Goal: Information Seeking & Learning: Check status

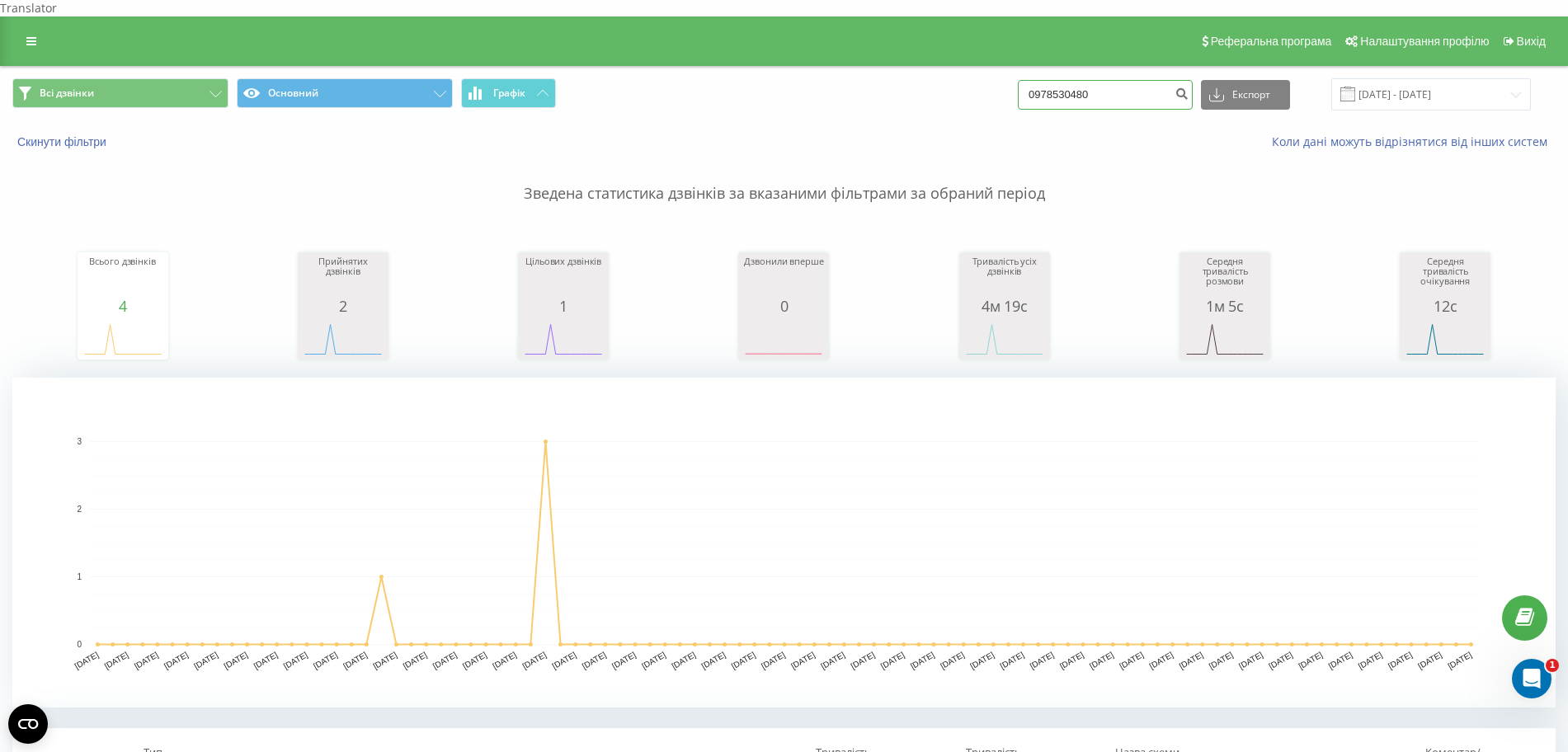
click at [1094, 84] on input "0978530480" at bounding box center [1106, 95] width 175 height 29
click at [67, 135] on button "Скинути фільтри" at bounding box center [63, 142] width 102 height 15
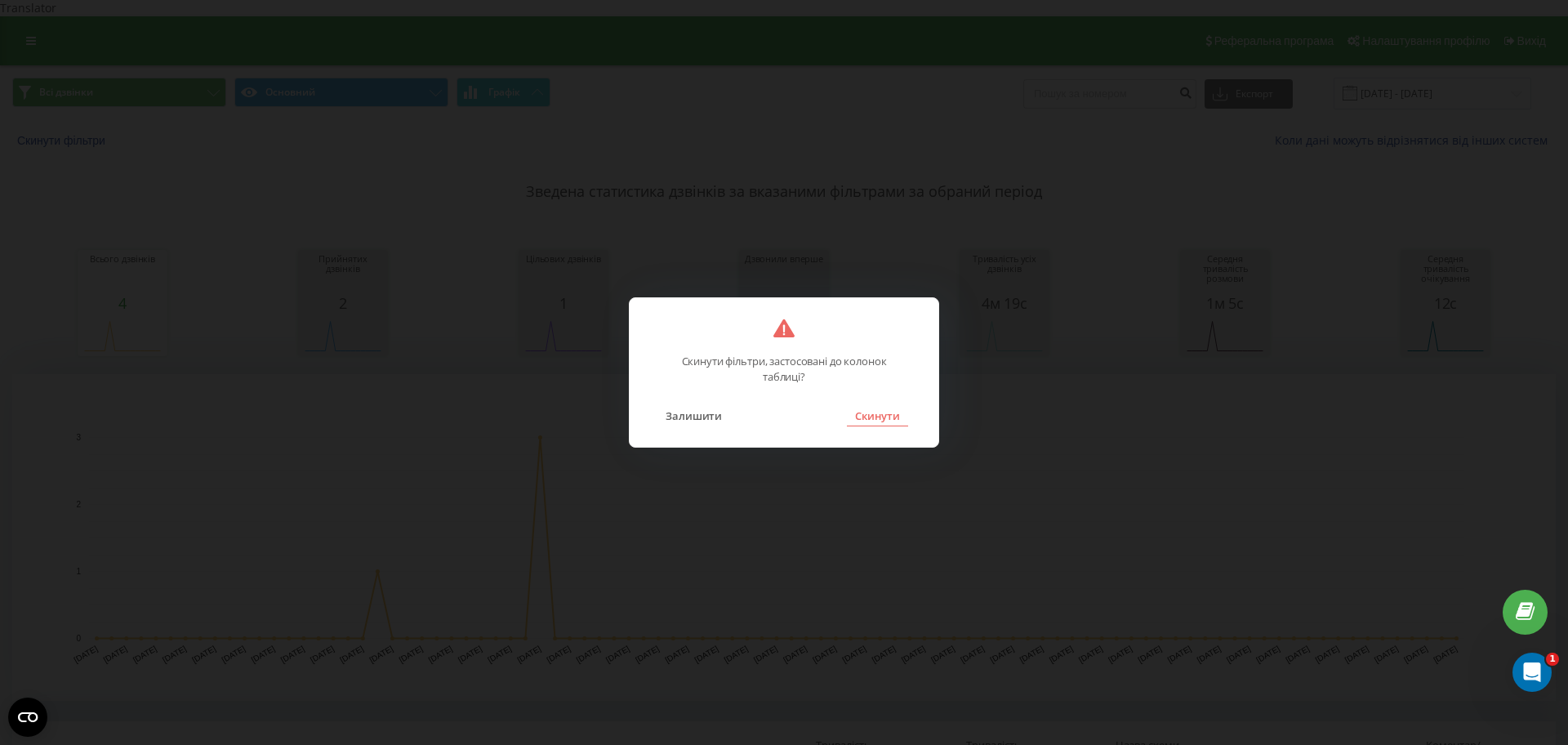
click at [888, 414] on button "Скинути" at bounding box center [878, 415] width 62 height 21
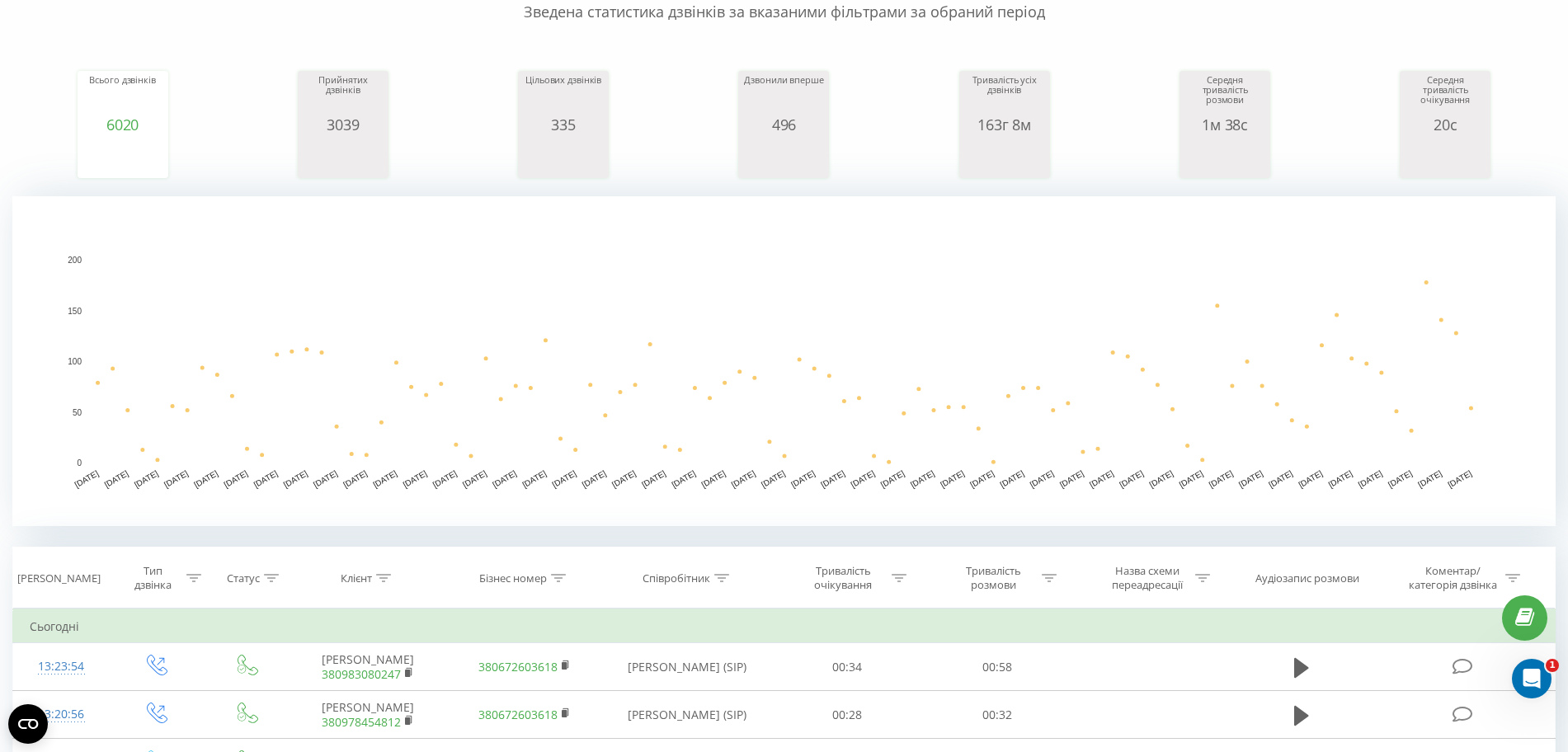
scroll to position [515, 0]
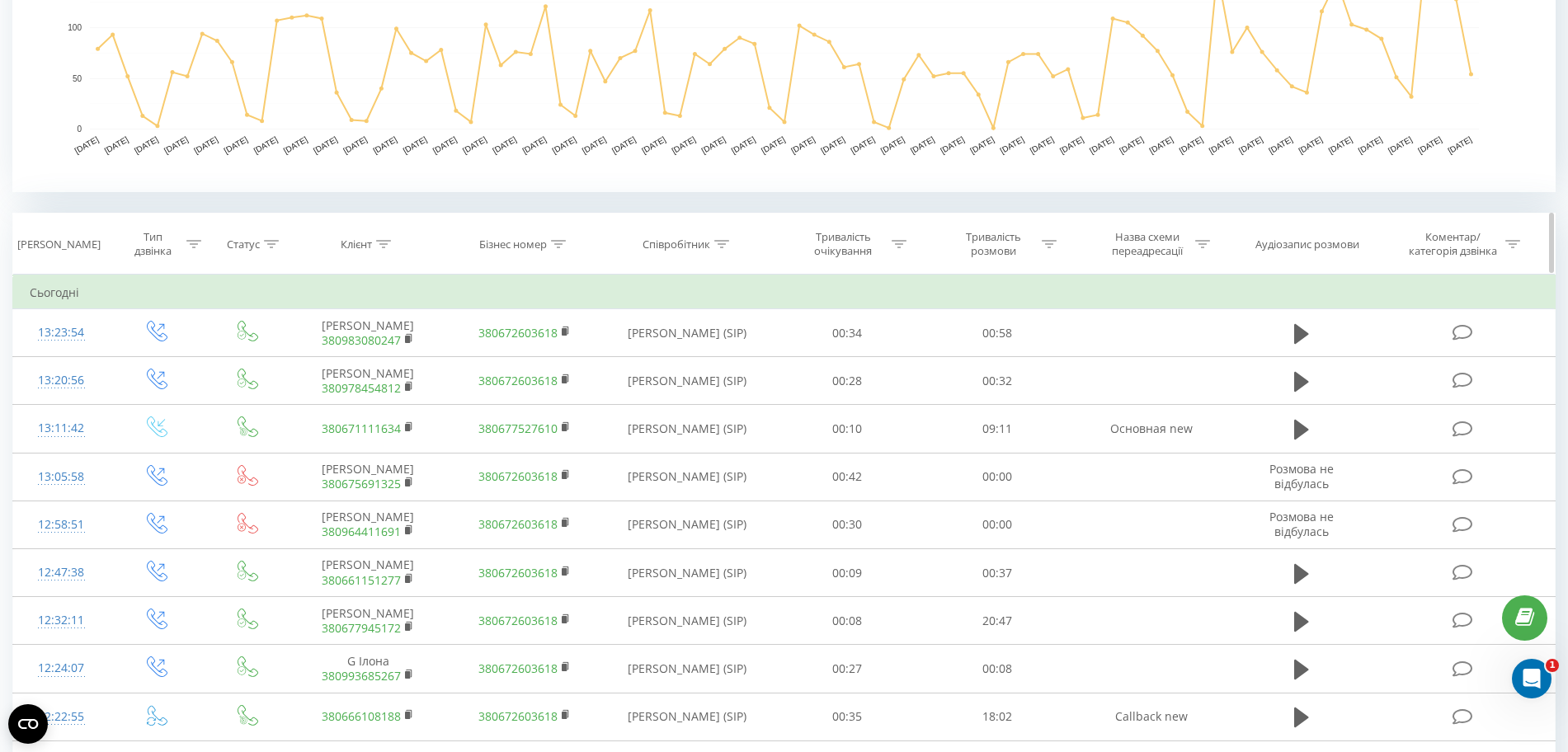
click at [195, 240] on icon at bounding box center [194, 245] width 15 height 9
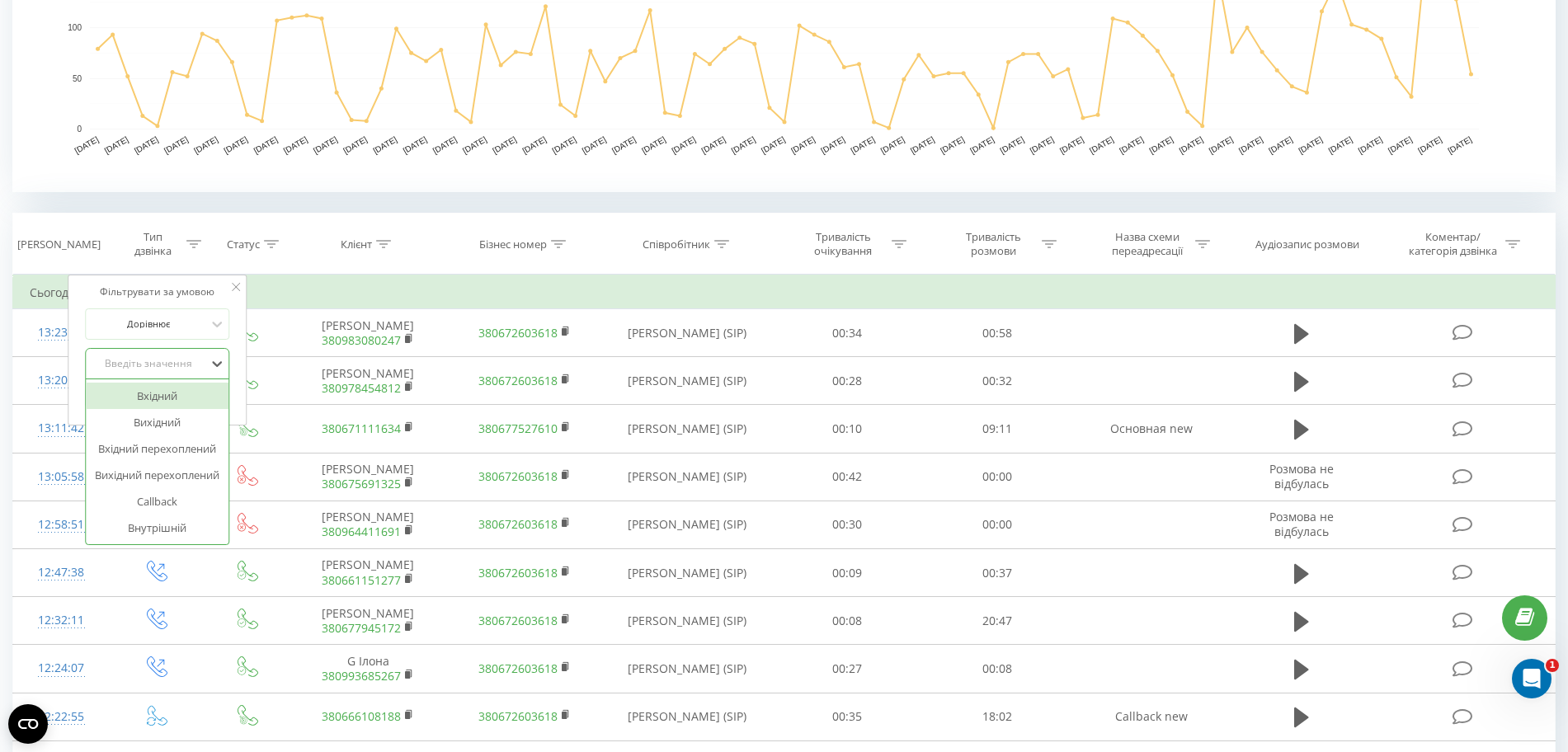
click at [132, 357] on div "Введіть значення" at bounding box center [149, 363] width 118 height 13
click at [147, 383] on div "Вхідний" at bounding box center [157, 396] width 143 height 27
click at [204, 385] on span "OK" at bounding box center [192, 398] width 46 height 26
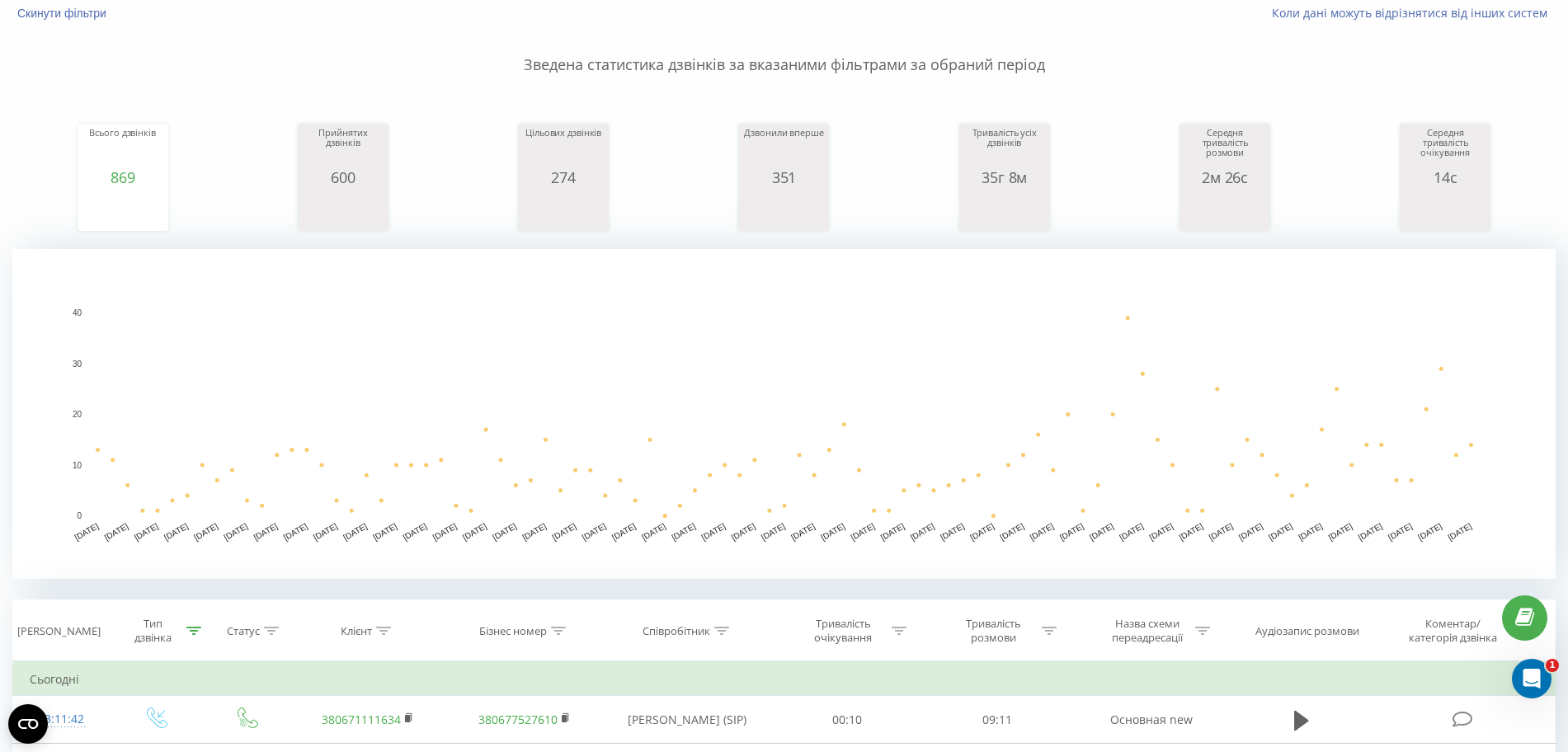
scroll to position [335, 0]
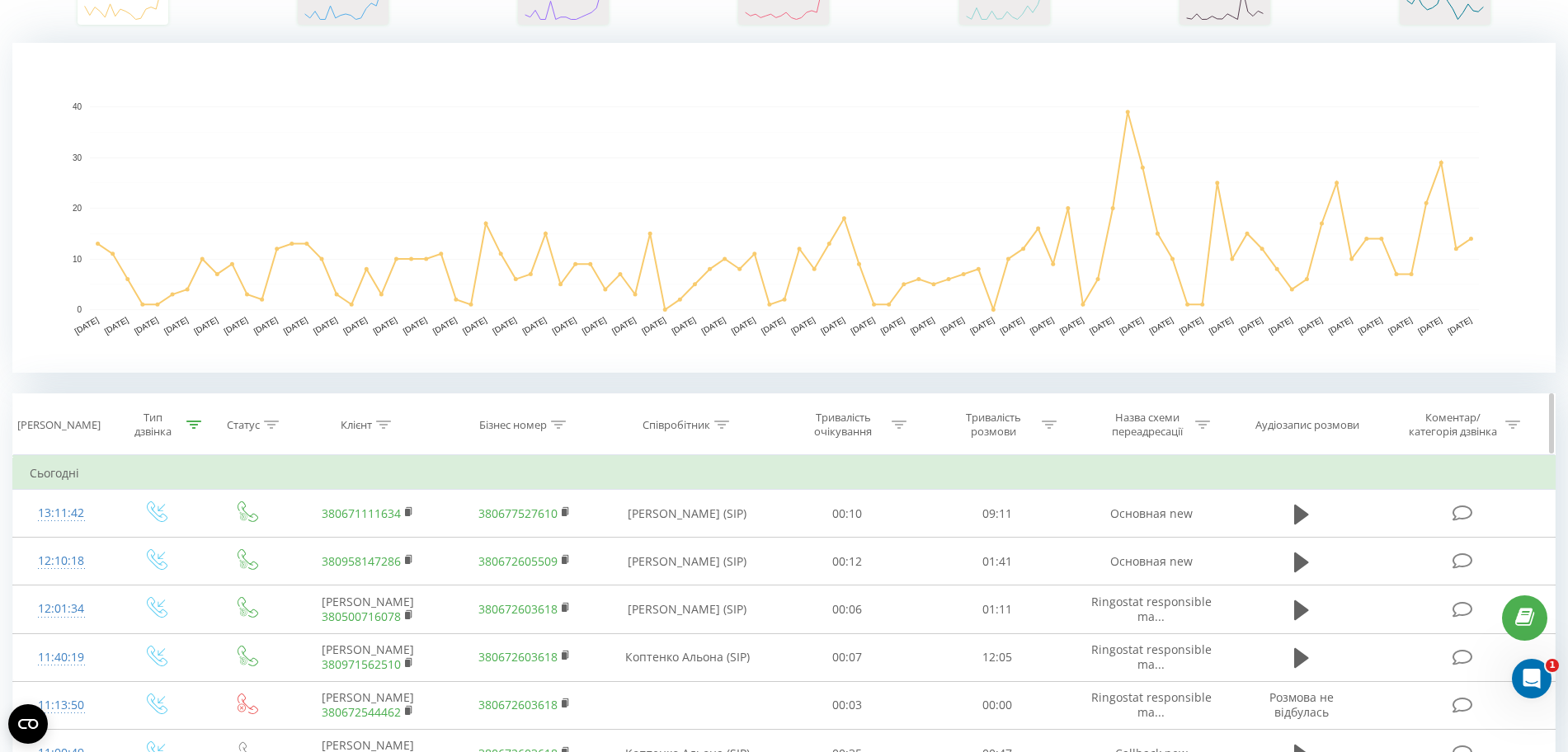
click at [1049, 418] on div at bounding box center [1049, 425] width 15 height 14
click at [1017, 529] on input "text" at bounding box center [998, 543] width 145 height 29
type input "00:00"
click at [1049, 566] on span "OK" at bounding box center [1032, 576] width 46 height 26
